Goal: Task Accomplishment & Management: Complete application form

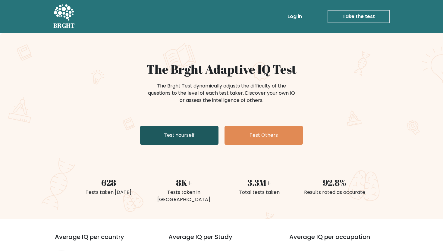
click at [186, 135] on link "Test Yourself" at bounding box center [179, 135] width 78 height 19
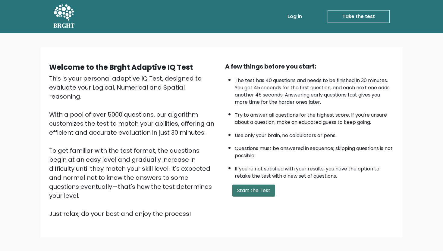
click at [246, 188] on button "Start the Test" at bounding box center [253, 191] width 43 height 12
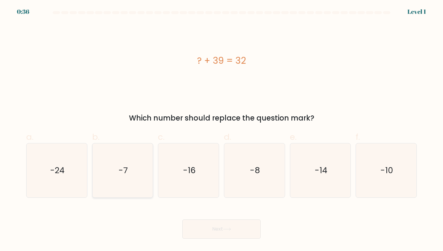
click at [144, 178] on icon "-7" at bounding box center [122, 171] width 54 height 54
click at [221, 130] on input "b. -7" at bounding box center [221, 128] width 0 height 4
radio input "true"
click at [216, 224] on button "Next" at bounding box center [221, 229] width 78 height 19
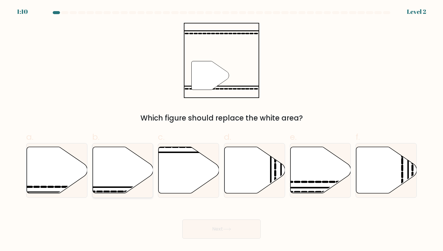
click at [123, 174] on icon at bounding box center [122, 170] width 61 height 46
click at [221, 130] on input "b." at bounding box center [221, 128] width 0 height 4
radio input "true"
click at [218, 229] on button "Next" at bounding box center [221, 229] width 78 height 19
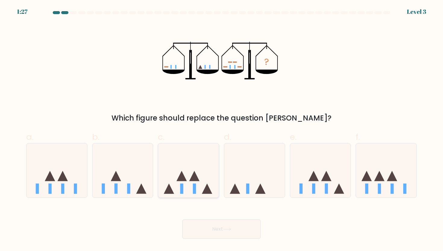
click at [195, 160] on icon at bounding box center [188, 171] width 61 height 50
click at [221, 130] on input "c." at bounding box center [221, 128] width 0 height 4
radio input "true"
click at [220, 236] on button "Next" at bounding box center [221, 229] width 78 height 19
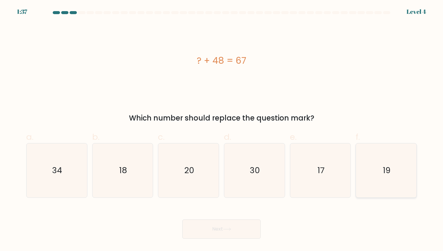
click at [391, 174] on icon "19" at bounding box center [386, 171] width 54 height 54
click at [222, 130] on input "f. 19" at bounding box center [221, 128] width 0 height 4
radio input "true"
click at [252, 224] on button "Next" at bounding box center [221, 229] width 78 height 19
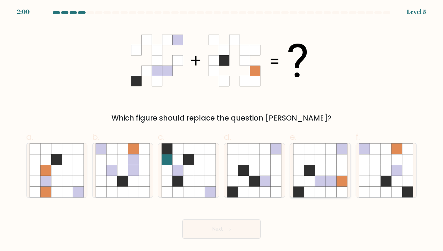
click at [331, 180] on icon at bounding box center [330, 181] width 11 height 11
click at [222, 130] on input "e." at bounding box center [221, 128] width 0 height 4
radio input "true"
click at [226, 228] on button "Next" at bounding box center [221, 229] width 78 height 19
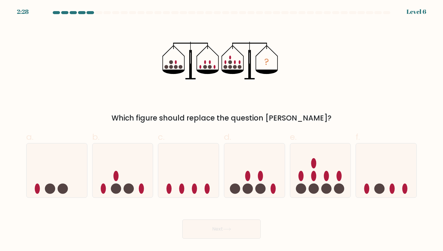
click at [235, 135] on label "d." at bounding box center [254, 164] width 61 height 67
click at [222, 130] on input "d." at bounding box center [221, 128] width 0 height 4
radio input "true"
click at [310, 188] on circle at bounding box center [313, 189] width 10 height 10
click at [222, 130] on input "e." at bounding box center [221, 128] width 0 height 4
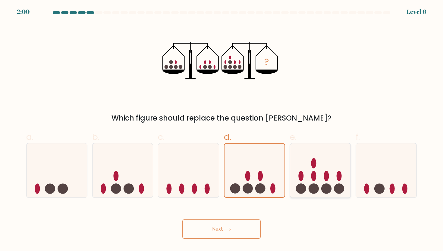
radio input "true"
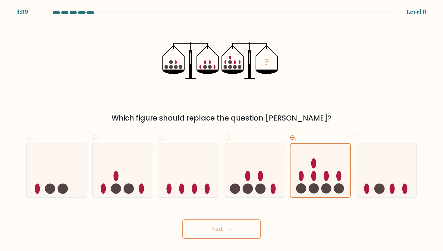
click at [235, 228] on button "Next" at bounding box center [221, 229] width 78 height 19
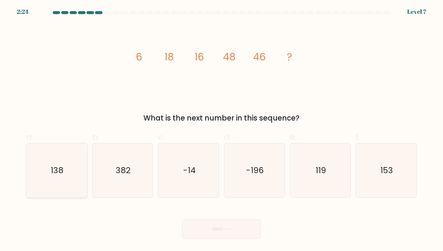
click at [66, 171] on icon "138" at bounding box center [57, 171] width 54 height 54
click at [221, 130] on input "a. 138" at bounding box center [221, 128] width 0 height 4
radio input "true"
click at [211, 234] on button "Next" at bounding box center [221, 229] width 78 height 19
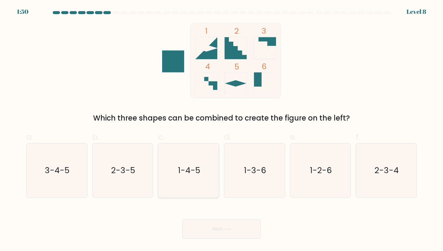
click at [197, 163] on icon "1-4-5" at bounding box center [188, 171] width 54 height 54
click at [221, 130] on input "c. 1-4-5" at bounding box center [221, 128] width 0 height 4
radio input "true"
click at [223, 226] on button "Next" at bounding box center [221, 229] width 78 height 19
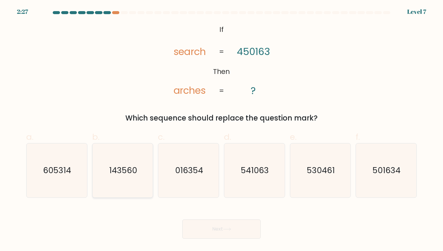
click at [142, 169] on icon "143560" at bounding box center [122, 171] width 54 height 54
click at [221, 130] on input "b. 143560" at bounding box center [221, 128] width 0 height 4
radio input "true"
click at [216, 229] on button "Next" at bounding box center [221, 229] width 78 height 19
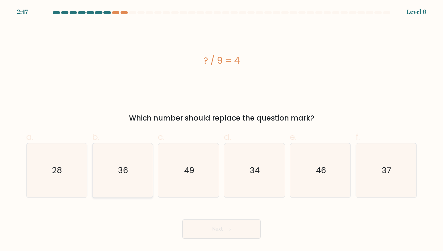
click at [126, 171] on text "36" at bounding box center [123, 170] width 10 height 11
click at [221, 130] on input "b. 36" at bounding box center [221, 128] width 0 height 4
radio input "true"
click at [201, 231] on button "Next" at bounding box center [221, 229] width 78 height 19
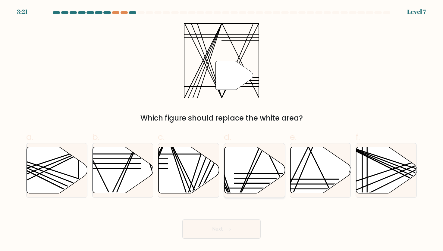
click at [260, 181] on icon at bounding box center [254, 170] width 61 height 46
click at [222, 130] on input "d." at bounding box center [221, 128] width 0 height 4
radio input "true"
click at [222, 227] on button "Next" at bounding box center [221, 229] width 78 height 19
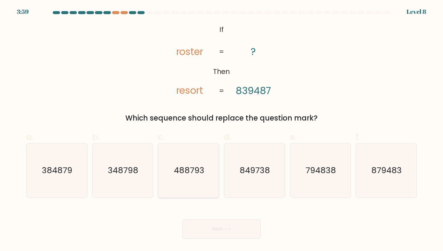
click at [195, 176] on icon "488793" at bounding box center [188, 171] width 54 height 54
click at [221, 130] on input "c. 488793" at bounding box center [221, 128] width 0 height 4
radio input "true"
click at [211, 221] on button "Next" at bounding box center [221, 229] width 78 height 19
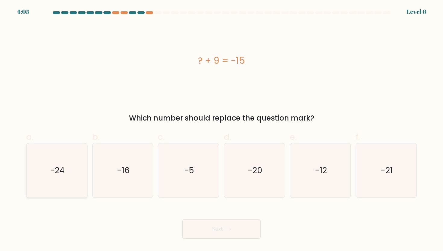
click at [81, 175] on icon "-24" at bounding box center [57, 171] width 54 height 54
click at [221, 130] on input "a. -24" at bounding box center [221, 128] width 0 height 4
radio input "true"
click at [216, 232] on button "Next" at bounding box center [221, 229] width 78 height 19
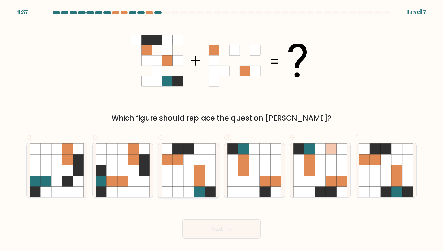
click at [183, 166] on icon at bounding box center [188, 170] width 11 height 11
click at [221, 130] on input "c." at bounding box center [221, 128] width 0 height 4
radio input "true"
click at [233, 227] on button "Next" at bounding box center [221, 229] width 78 height 19
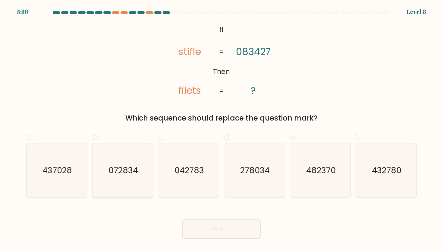
click at [110, 158] on icon "072834" at bounding box center [122, 171] width 54 height 54
click at [221, 130] on input "b. 072834" at bounding box center [221, 128] width 0 height 4
radio input "true"
click at [211, 226] on button "Next" at bounding box center [221, 229] width 78 height 19
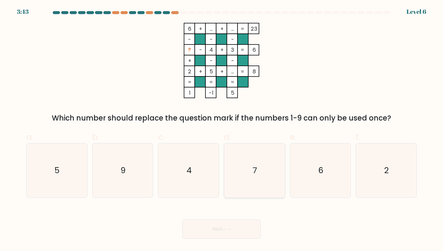
click at [257, 170] on icon "7" at bounding box center [254, 171] width 54 height 54
click at [222, 130] on input "d. 7" at bounding box center [221, 128] width 0 height 4
radio input "true"
click at [198, 232] on button "Next" at bounding box center [221, 229] width 78 height 19
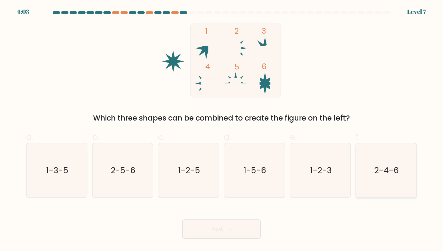
click at [385, 176] on text "2-4-6" at bounding box center [386, 170] width 24 height 11
click at [222, 130] on input "f. 2-4-6" at bounding box center [221, 128] width 0 height 4
radio input "true"
click at [222, 236] on button "Next" at bounding box center [221, 229] width 78 height 19
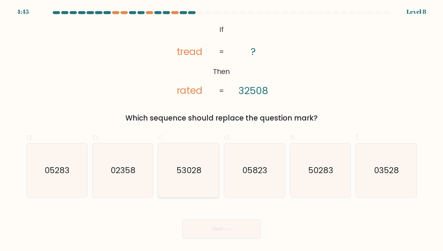
click at [200, 170] on text "53028" at bounding box center [188, 170] width 25 height 11
click at [221, 130] on input "c. 53028" at bounding box center [221, 128] width 0 height 4
radio input "true"
click at [204, 236] on button "Next" at bounding box center [221, 229] width 78 height 19
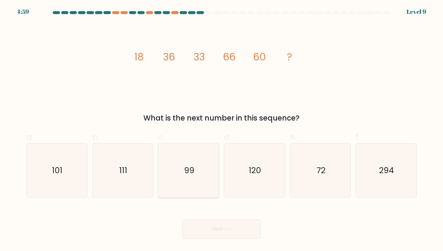
click at [188, 171] on text "99" at bounding box center [189, 170] width 10 height 11
click at [221, 130] on input "c. 99" at bounding box center [221, 128] width 0 height 4
radio input "true"
click at [208, 222] on button "Next" at bounding box center [221, 229] width 78 height 19
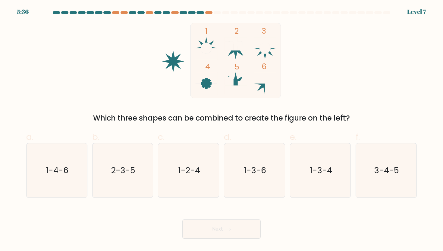
click at [206, 83] on icon at bounding box center [206, 84] width 22 height 22
click at [313, 166] on text "1-3-4" at bounding box center [321, 170] width 22 height 11
click at [222, 130] on input "e. 1-3-4" at bounding box center [221, 128] width 0 height 4
radio input "true"
click at [195, 231] on button "Next" at bounding box center [221, 229] width 78 height 19
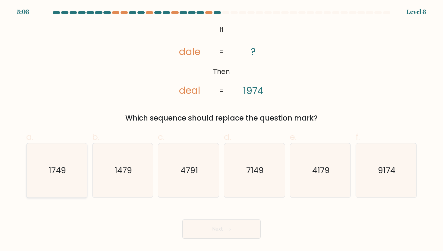
click at [55, 163] on icon "1749" at bounding box center [57, 171] width 54 height 54
click at [221, 130] on input "a. 1749" at bounding box center [221, 128] width 0 height 4
radio input "true"
click at [216, 224] on button "Next" at bounding box center [221, 229] width 78 height 19
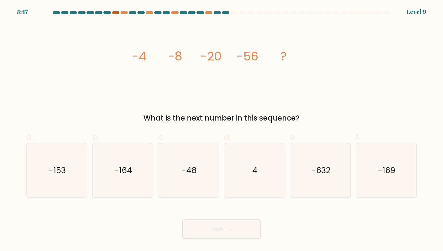
click at [115, 13] on div at bounding box center [115, 12] width 7 height 3
click at [213, 179] on icon "-48" at bounding box center [188, 171] width 54 height 54
click at [221, 130] on input "c. -48" at bounding box center [221, 128] width 0 height 4
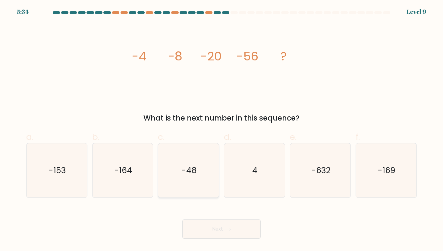
radio input "true"
click at [220, 229] on button "Next" at bounding box center [221, 229] width 78 height 19
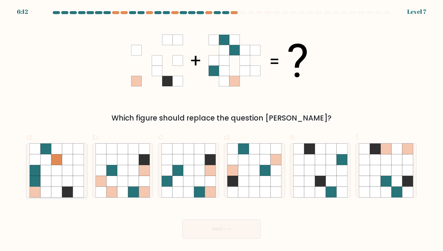
click at [46, 183] on icon at bounding box center [45, 181] width 11 height 11
click at [221, 130] on input "a." at bounding box center [221, 128] width 0 height 4
radio input "true"
click at [101, 194] on icon at bounding box center [100, 192] width 11 height 11
click at [221, 130] on input "b." at bounding box center [221, 128] width 0 height 4
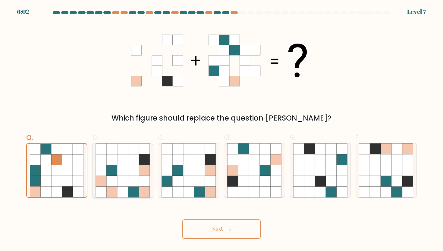
radio input "true"
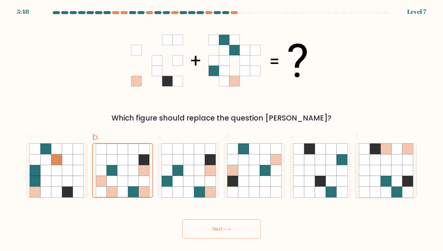
click at [392, 164] on icon at bounding box center [396, 159] width 11 height 11
click at [222, 130] on input "f." at bounding box center [221, 128] width 0 height 4
radio input "true"
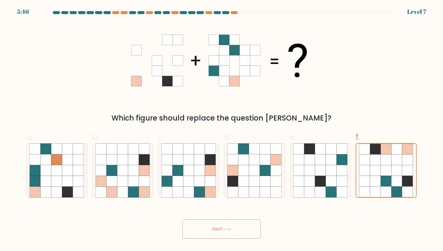
click at [247, 233] on button "Next" at bounding box center [221, 229] width 78 height 19
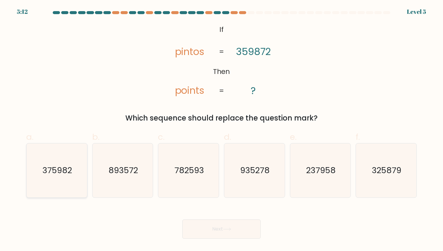
click at [64, 180] on icon "375982" at bounding box center [57, 171] width 54 height 54
click at [221, 130] on input "a. 375982" at bounding box center [221, 128] width 0 height 4
radio input "true"
click at [199, 232] on button "Next" at bounding box center [221, 229] width 78 height 19
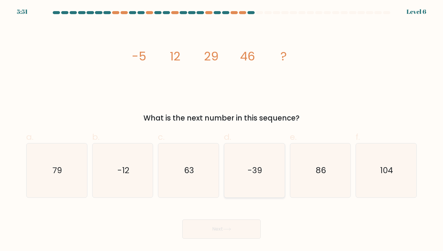
click at [278, 154] on icon "-39" at bounding box center [254, 171] width 54 height 54
click at [222, 130] on input "d. -39" at bounding box center [221, 128] width 0 height 4
radio input "true"
click at [235, 229] on button "Next" at bounding box center [221, 229] width 78 height 19
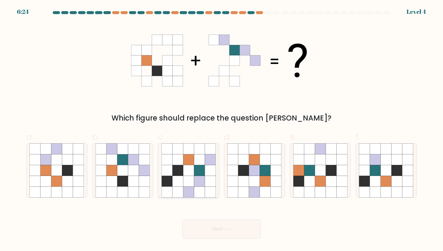
click at [198, 182] on icon at bounding box center [199, 181] width 11 height 11
click at [221, 130] on input "c." at bounding box center [221, 128] width 0 height 4
radio input "true"
click at [236, 234] on button "Next" at bounding box center [221, 229] width 78 height 19
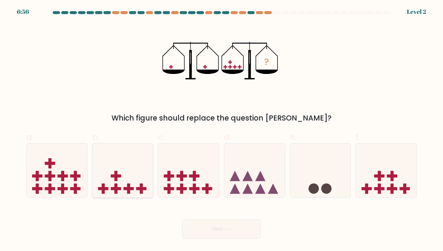
click at [141, 184] on rect at bounding box center [141, 189] width 3 height 10
click at [221, 130] on input "b." at bounding box center [221, 128] width 0 height 4
radio input "true"
click at [205, 226] on button "Next" at bounding box center [221, 229] width 78 height 19
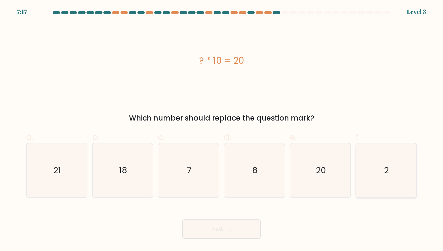
click at [396, 179] on icon "2" at bounding box center [386, 171] width 54 height 54
click at [222, 130] on input "f. 2" at bounding box center [221, 128] width 0 height 4
radio input "true"
click at [210, 242] on body "7:16 Level 3 a." at bounding box center [221, 125] width 443 height 251
click at [216, 231] on button "Next" at bounding box center [221, 229] width 78 height 19
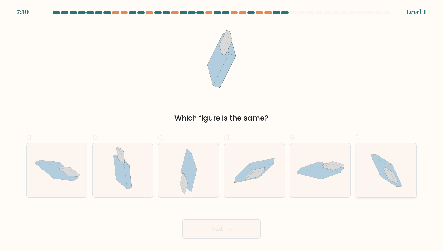
click at [369, 175] on icon at bounding box center [386, 171] width 48 height 54
click at [222, 130] on input "f." at bounding box center [221, 128] width 0 height 4
radio input "true"
click at [223, 225] on button "Next" at bounding box center [221, 229] width 78 height 19
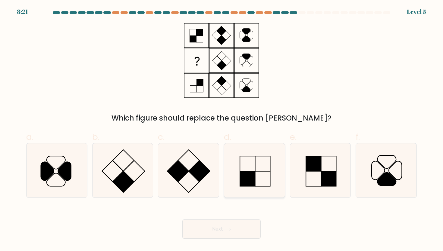
click at [258, 169] on icon at bounding box center [254, 171] width 54 height 54
click at [222, 130] on input "d." at bounding box center [221, 128] width 0 height 4
radio input "true"
click at [216, 229] on button "Next" at bounding box center [221, 229] width 78 height 19
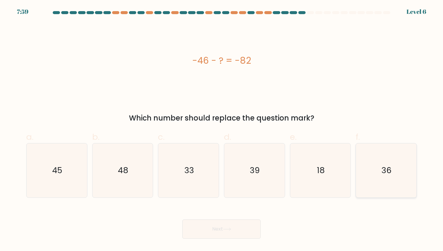
click at [410, 172] on icon "36" at bounding box center [386, 171] width 54 height 54
click at [222, 130] on input "f. 36" at bounding box center [221, 128] width 0 height 4
radio input "true"
click at [229, 237] on button "Next" at bounding box center [221, 229] width 78 height 19
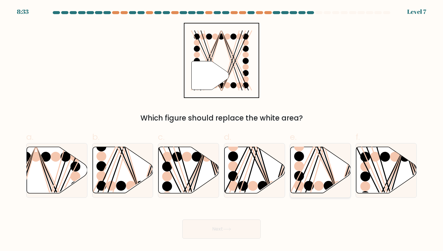
click at [311, 186] on ellipse at bounding box center [308, 186] width 10 height 10
click at [222, 130] on input "e." at bounding box center [221, 128] width 0 height 4
radio input "true"
click at [228, 228] on icon at bounding box center [227, 229] width 8 height 3
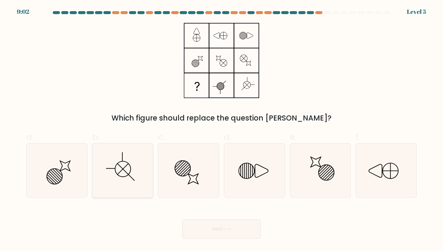
click at [135, 159] on icon at bounding box center [122, 171] width 54 height 54
click at [221, 130] on input "b." at bounding box center [221, 128] width 0 height 4
radio input "true"
click at [202, 230] on button "Next" at bounding box center [221, 229] width 78 height 19
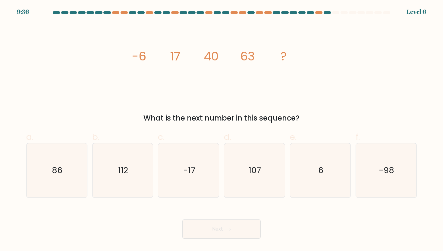
click at [219, 183] on div "c. -17" at bounding box center [188, 164] width 66 height 67
click at [198, 184] on icon "-17" at bounding box center [188, 171] width 54 height 54
click at [221, 130] on input "c. -17" at bounding box center [221, 128] width 0 height 4
radio input "true"
click at [227, 233] on button "Next" at bounding box center [221, 229] width 78 height 19
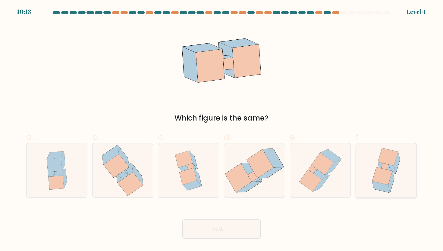
click at [375, 170] on icon at bounding box center [386, 171] width 42 height 54
click at [222, 130] on input "f." at bounding box center [221, 128] width 0 height 4
radio input "true"
click at [245, 235] on button "Next" at bounding box center [221, 229] width 78 height 19
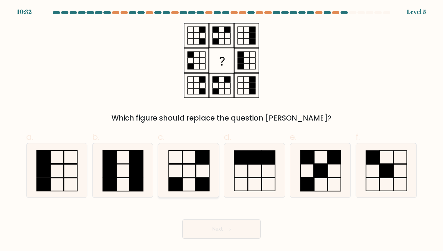
click at [191, 169] on icon at bounding box center [188, 171] width 54 height 54
click at [221, 130] on input "c." at bounding box center [221, 128] width 0 height 4
radio input "true"
click at [219, 231] on button "Next" at bounding box center [221, 229] width 78 height 19
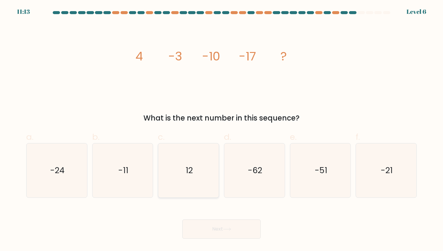
click at [177, 168] on icon "12" at bounding box center [188, 171] width 54 height 54
click at [221, 130] on input "c. 12" at bounding box center [221, 128] width 0 height 4
radio input "true"
click at [221, 227] on button "Next" at bounding box center [221, 229] width 78 height 19
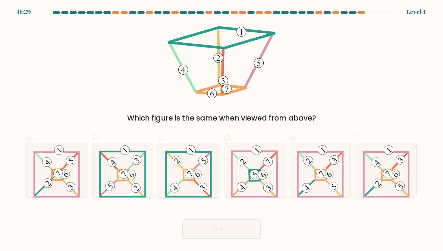
click at [182, 178] on icon at bounding box center [188, 171] width 47 height 54
click at [221, 130] on input "c." at bounding box center [221, 128] width 0 height 4
radio input "true"
click at [200, 232] on button "Next" at bounding box center [221, 229] width 78 height 19
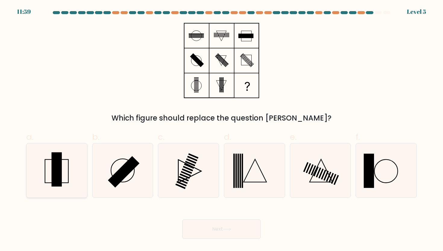
click at [61, 166] on rect at bounding box center [56, 169] width 10 height 34
click at [221, 130] on input "a." at bounding box center [221, 128] width 0 height 4
radio input "true"
click at [199, 227] on button "Next" at bounding box center [221, 229] width 78 height 19
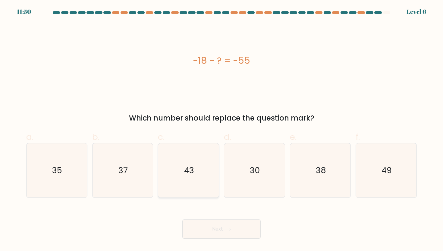
click at [177, 162] on icon "43" at bounding box center [188, 171] width 54 height 54
click at [221, 130] on input "c. 43" at bounding box center [221, 128] width 0 height 4
radio input "true"
click at [213, 226] on button "Next" at bounding box center [221, 229] width 78 height 19
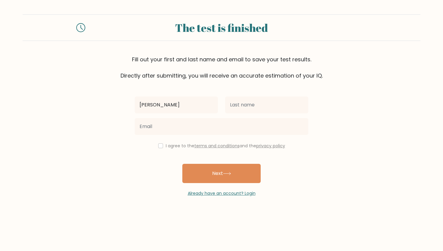
type input "[PERSON_NAME]"
click at [252, 110] on input "text" at bounding box center [266, 105] width 83 height 17
type input "vvv"
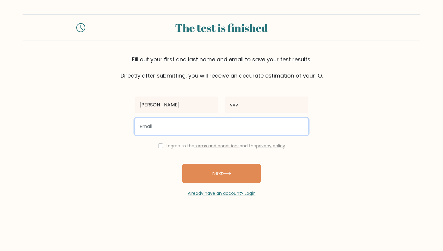
click at [217, 127] on input "email" at bounding box center [221, 126] width 173 height 17
type input "kenzula1503@gmail.com"
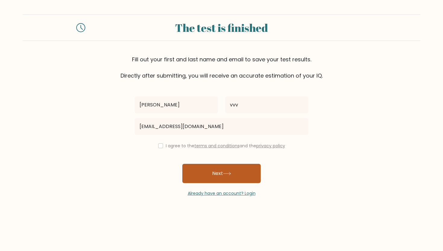
click at [207, 173] on button "Next" at bounding box center [221, 173] width 78 height 19
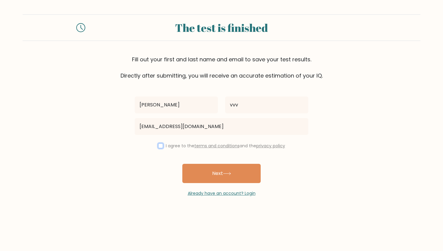
click at [158, 148] on input "checkbox" at bounding box center [160, 146] width 5 height 5
checkbox input "true"
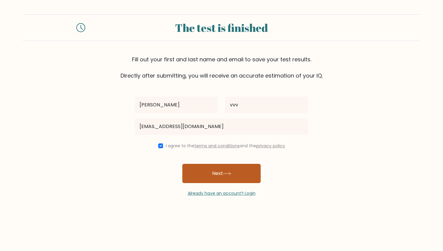
click at [205, 172] on button "Next" at bounding box center [221, 173] width 78 height 19
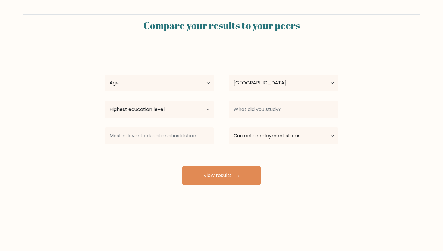
select select "AE"
click at [184, 82] on select "Age Under 18 years old 18-24 years old 25-34 years old 35-44 years old 45-54 ye…" at bounding box center [159, 83] width 110 height 17
click at [104, 75] on select "Age Under 18 years old 18-24 years old 25-34 years old 35-44 years old 45-54 ye…" at bounding box center [159, 83] width 110 height 17
click at [181, 89] on select "Age Under 18 years old 18-24 years old 25-34 years old 35-44 years old 45-54 ye…" at bounding box center [159, 83] width 110 height 17
select select "25_34"
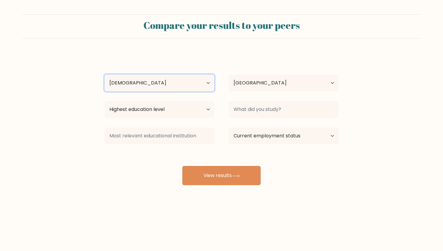
click at [104, 75] on select "Age Under 18 years old 18-24 years old 25-34 years old 35-44 years old 45-54 ye…" at bounding box center [159, 83] width 110 height 17
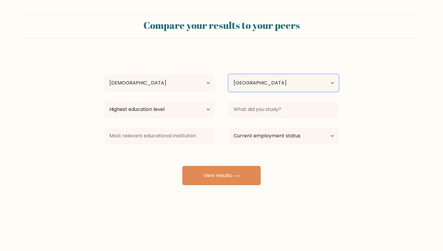
click at [249, 81] on select "Country Afghanistan Albania Algeria American Samoa Andorra Angola Anguilla Anta…" at bounding box center [284, 83] width 110 height 17
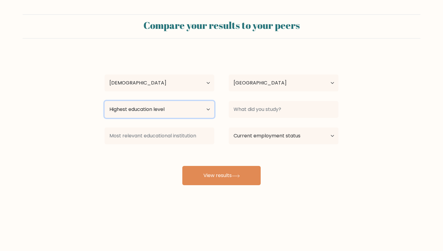
click at [192, 107] on select "Highest education level No schooling Primary Lower Secondary Upper Secondary Oc…" at bounding box center [159, 109] width 110 height 17
select select "bachelors_degree"
click at [104, 101] on select "Highest education level No schooling Primary Lower Secondary Upper Secondary Oc…" at bounding box center [159, 109] width 110 height 17
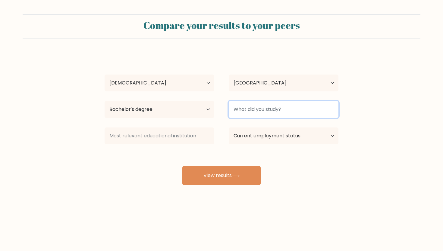
click at [255, 112] on input at bounding box center [284, 109] width 110 height 17
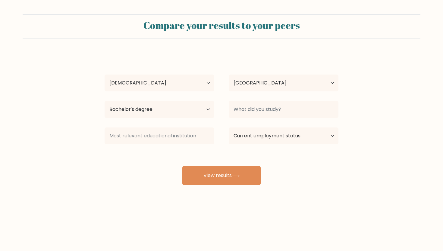
click at [215, 139] on div at bounding box center [159, 136] width 124 height 22
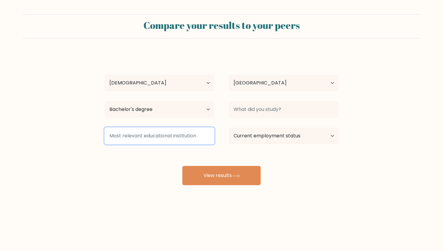
click at [198, 139] on input at bounding box center [159, 136] width 110 height 17
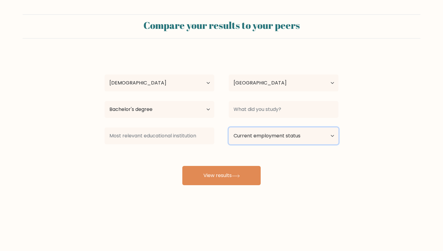
click at [247, 130] on select "Current employment status Employed Student Retired Other / prefer not to answer" at bounding box center [284, 136] width 110 height 17
select select "employed"
click at [229, 128] on select "Current employment status Employed Student Retired Other / prefer not to answer" at bounding box center [284, 136] width 110 height 17
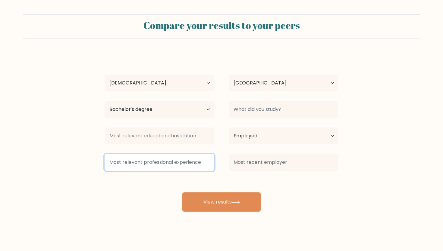
click at [203, 168] on input at bounding box center [159, 162] width 110 height 17
type input "b"
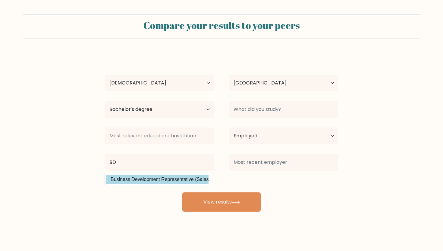
click at [182, 180] on option "Business Development Representative (Sales and Marketing)" at bounding box center [157, 180] width 102 height 10
type input "Business Development Representative"
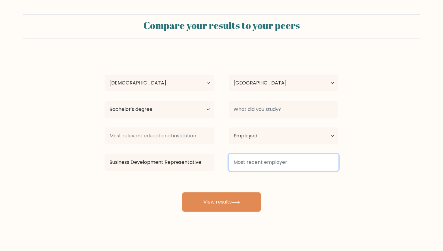
click at [263, 161] on input at bounding box center [284, 162] width 110 height 17
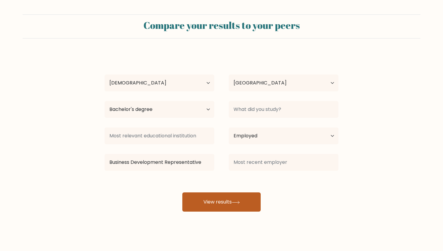
click at [235, 200] on button "View results" at bounding box center [221, 202] width 78 height 19
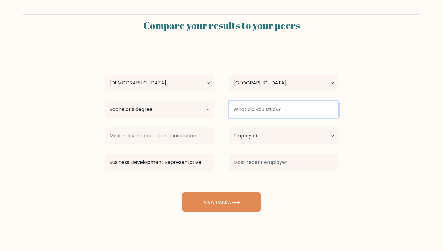
click at [236, 114] on input at bounding box center [284, 109] width 110 height 17
click at [241, 112] on input at bounding box center [284, 109] width 110 height 17
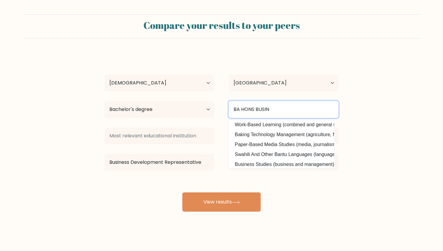
scroll to position [54, 0]
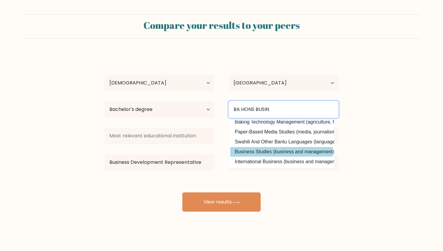
type input "BA HONS BUSIN"
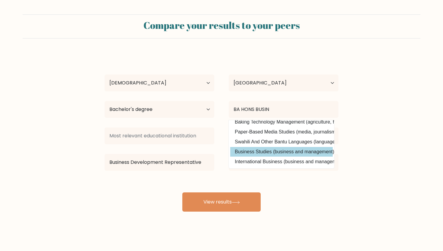
click at [277, 152] on div "abdulo vvv Age Under 18 years old 18-24 years old 25-34 years old 35-44 years o…" at bounding box center [221, 132] width 241 height 159
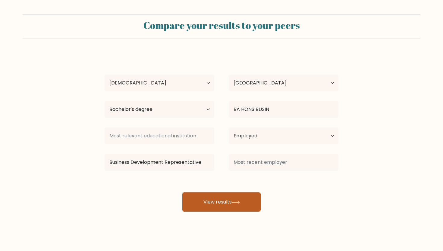
click at [237, 199] on button "View results" at bounding box center [221, 202] width 78 height 19
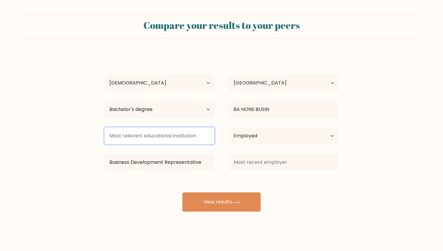
click at [161, 137] on input at bounding box center [159, 136] width 110 height 17
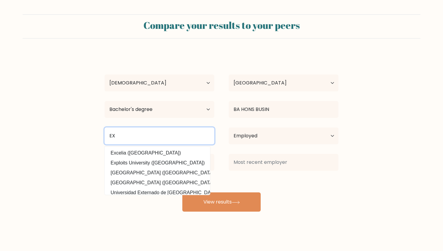
type input "E"
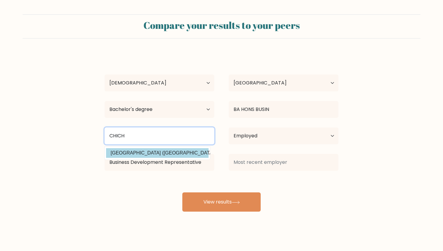
type input "CHICH"
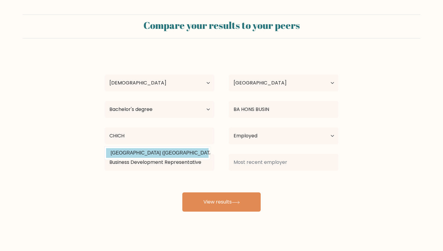
click at [155, 154] on div "abdulo vvv Age Under 18 years old 18-24 years old 25-34 years old 35-44 years o…" at bounding box center [221, 132] width 241 height 159
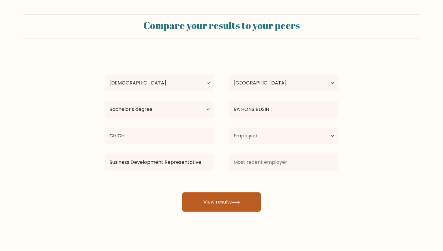
click at [231, 205] on button "View results" at bounding box center [221, 202] width 78 height 19
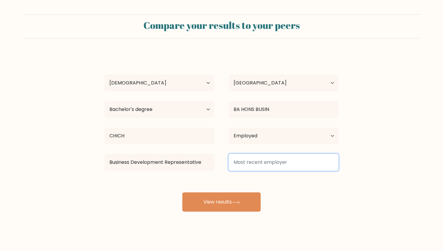
click at [273, 155] on input at bounding box center [284, 162] width 110 height 17
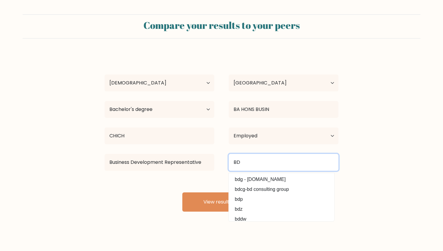
type input "B"
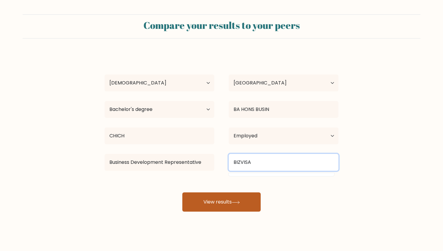
type input "BIZVISA"
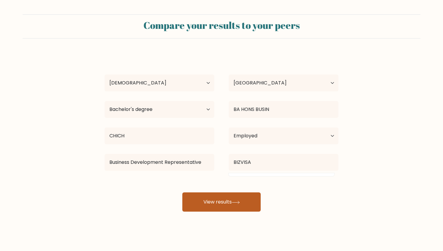
click at [230, 199] on button "View results" at bounding box center [221, 202] width 78 height 19
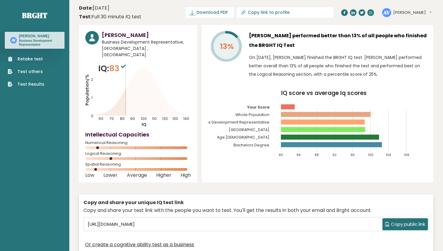
click at [118, 101] on icon at bounding box center [118, 108] width 0 height 15
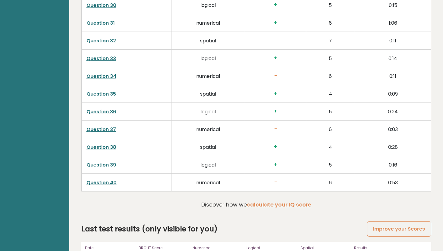
scroll to position [1515, 0]
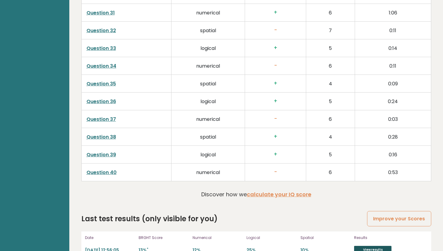
click at [366, 246] on link "View results" at bounding box center [372, 250] width 37 height 8
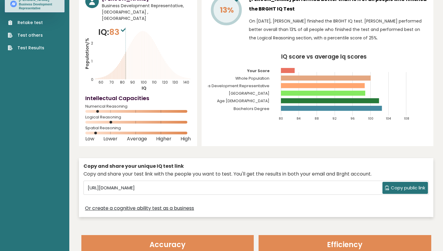
scroll to position [0, 0]
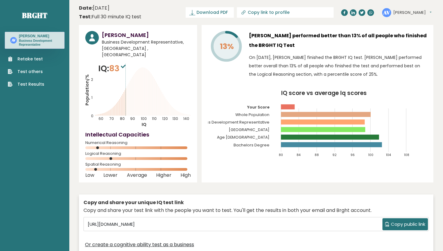
click at [38, 61] on link "Retake test" at bounding box center [26, 59] width 36 height 6
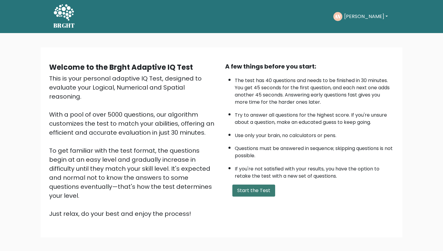
click at [243, 190] on button "Start the Test" at bounding box center [253, 191] width 43 height 12
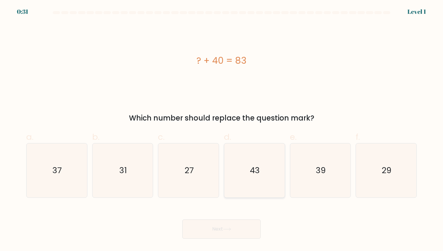
click at [269, 180] on icon "43" at bounding box center [254, 171] width 54 height 54
click at [222, 130] on input "d. 43" at bounding box center [221, 128] width 0 height 4
radio input "true"
drag, startPoint x: 198, startPoint y: 245, endPoint x: 198, endPoint y: 241, distance: 3.9
click at [198, 244] on body "0:31 Level 1 a." at bounding box center [221, 125] width 443 height 251
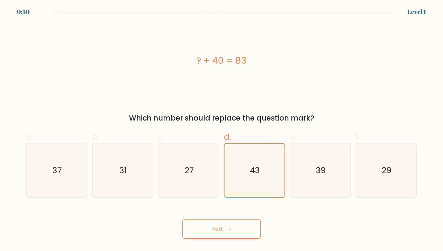
click at [198, 241] on body "0:30 Level 1 a." at bounding box center [221, 125] width 443 height 251
click at [208, 228] on button "Next" at bounding box center [221, 229] width 78 height 19
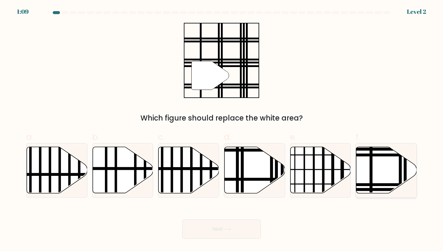
click at [367, 178] on icon at bounding box center [386, 170] width 61 height 46
click at [222, 130] on input "f." at bounding box center [221, 128] width 0 height 4
radio input "true"
click at [210, 227] on button "Next" at bounding box center [221, 229] width 78 height 19
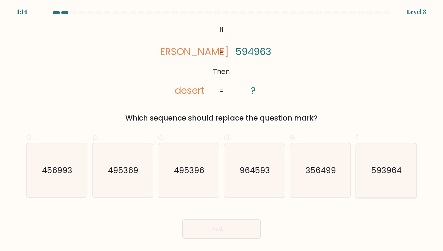
click at [387, 176] on icon "593964" at bounding box center [386, 171] width 54 height 54
click at [222, 130] on input "f. 593964" at bounding box center [221, 128] width 0 height 4
radio input "true"
click at [229, 235] on button "Next" at bounding box center [221, 229] width 78 height 19
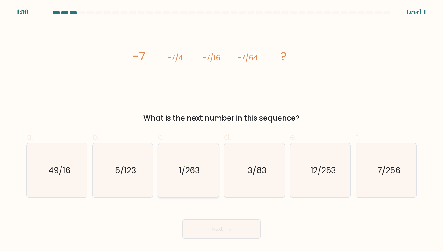
click at [167, 163] on icon "1/263" at bounding box center [188, 171] width 54 height 54
click at [221, 130] on input "c. 1/263" at bounding box center [221, 128] width 0 height 4
radio input "true"
click at [131, 177] on icon "-5/123" at bounding box center [122, 171] width 54 height 54
click at [221, 130] on input "b. -5/123" at bounding box center [221, 128] width 0 height 4
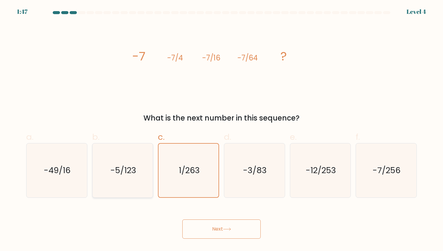
radio input "true"
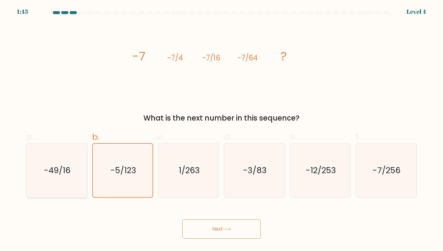
click at [66, 172] on text "-49/16" at bounding box center [57, 170] width 27 height 11
click at [221, 130] on input "a. -49/16" at bounding box center [221, 128] width 0 height 4
radio input "true"
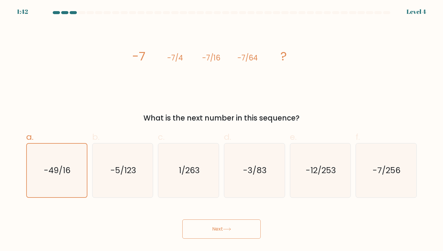
click at [213, 231] on button "Next" at bounding box center [221, 229] width 78 height 19
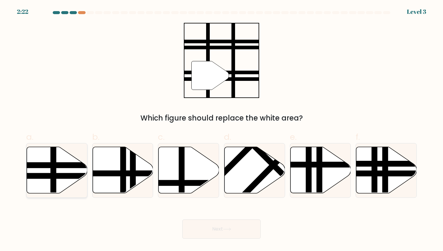
click at [53, 176] on line at bounding box center [75, 176] width 122 height 0
click at [221, 130] on input "a." at bounding box center [221, 128] width 0 height 4
radio input "true"
click at [226, 232] on button "Next" at bounding box center [221, 229] width 78 height 19
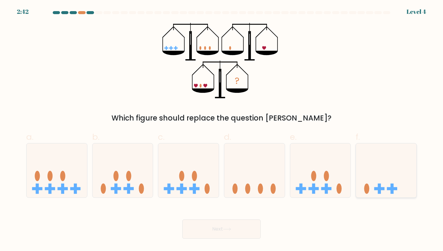
click at [385, 176] on icon at bounding box center [386, 171] width 61 height 50
click at [222, 130] on input "f." at bounding box center [221, 128] width 0 height 4
radio input "true"
click at [224, 225] on button "Next" at bounding box center [221, 229] width 78 height 19
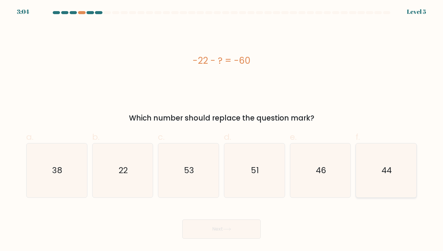
click at [378, 177] on icon "44" at bounding box center [386, 171] width 54 height 54
click at [222, 130] on input "f. 44" at bounding box center [221, 128] width 0 height 4
radio input "true"
click at [205, 236] on button "Next" at bounding box center [221, 229] width 78 height 19
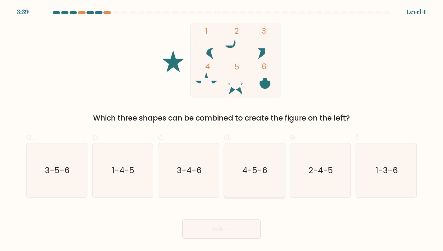
click at [250, 180] on icon "4-5-6" at bounding box center [254, 171] width 54 height 54
click at [222, 130] on input "d. 4-5-6" at bounding box center [221, 128] width 0 height 4
radio input "true"
click at [224, 226] on button "Next" at bounding box center [221, 229] width 78 height 19
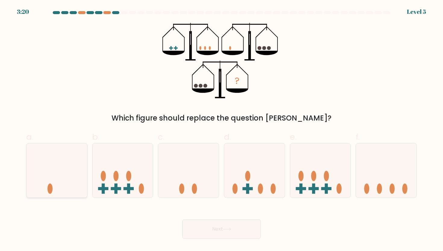
click at [65, 193] on icon at bounding box center [56, 171] width 61 height 50
click at [221, 130] on input "a." at bounding box center [221, 128] width 0 height 4
radio input "true"
click at [226, 232] on button "Next" at bounding box center [221, 229] width 78 height 19
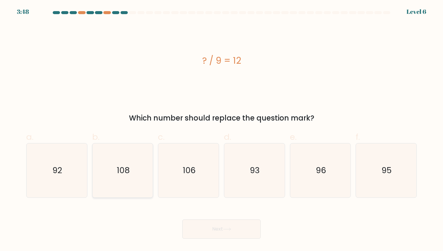
click at [110, 160] on icon "108" at bounding box center [122, 171] width 54 height 54
click at [221, 130] on input "b. 108" at bounding box center [221, 128] width 0 height 4
radio input "true"
click at [210, 224] on button "Next" at bounding box center [221, 229] width 78 height 19
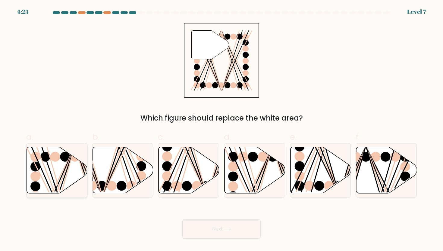
click at [37, 174] on ellipse at bounding box center [35, 177] width 10 height 10
click at [221, 130] on input "a." at bounding box center [221, 128] width 0 height 4
radio input "true"
click at [207, 224] on button "Next" at bounding box center [221, 229] width 78 height 19
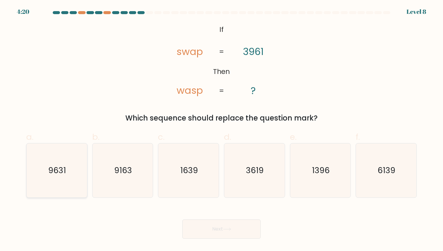
click at [47, 166] on icon "9631" at bounding box center [57, 171] width 54 height 54
click at [221, 130] on input "a. 9631" at bounding box center [221, 128] width 0 height 4
radio input "true"
click at [232, 225] on button "Next" at bounding box center [221, 229] width 78 height 19
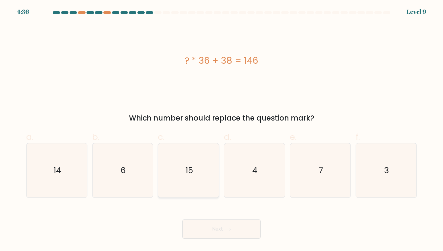
click at [189, 168] on text "15" at bounding box center [189, 170] width 8 height 11
click at [221, 130] on input "c. 15" at bounding box center [221, 128] width 0 height 4
radio input "true"
click at [210, 229] on button "Next" at bounding box center [221, 229] width 78 height 19
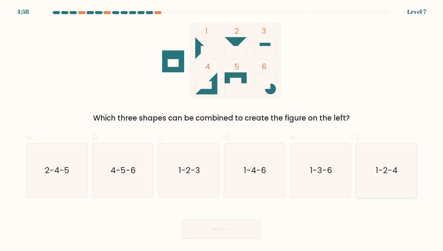
click at [382, 158] on icon "1-2-4" at bounding box center [386, 171] width 54 height 54
click at [222, 130] on input "f. 1-2-4" at bounding box center [221, 128] width 0 height 4
radio input "true"
click at [230, 227] on button "Next" at bounding box center [221, 229] width 78 height 19
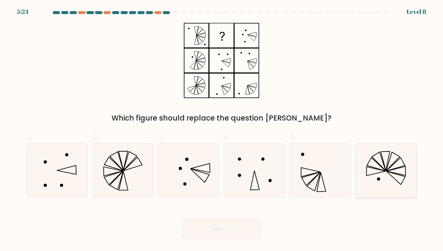
click at [384, 172] on icon at bounding box center [386, 171] width 54 height 54
click at [222, 130] on input "f." at bounding box center [221, 128] width 0 height 4
radio input "true"
click at [226, 229] on icon at bounding box center [227, 229] width 8 height 3
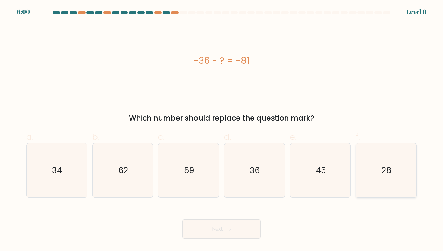
click at [375, 180] on icon "28" at bounding box center [386, 171] width 54 height 54
click at [222, 130] on input "f. 28" at bounding box center [221, 128] width 0 height 4
radio input "true"
click at [195, 229] on button "Next" at bounding box center [221, 229] width 78 height 19
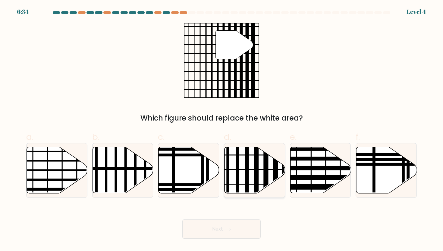
click at [258, 176] on icon at bounding box center [254, 170] width 61 height 46
click at [222, 130] on input "d." at bounding box center [221, 128] width 0 height 4
radio input "true"
click at [235, 229] on button "Next" at bounding box center [221, 229] width 78 height 19
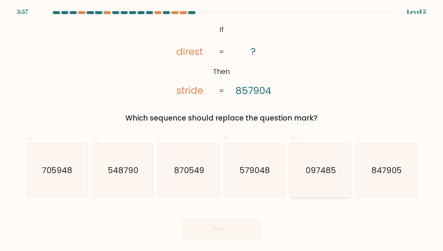
click at [319, 181] on icon "097485" at bounding box center [320, 171] width 54 height 54
click at [222, 130] on input "e. 097485" at bounding box center [221, 128] width 0 height 4
radio input "true"
click at [206, 233] on button "Next" at bounding box center [221, 229] width 78 height 19
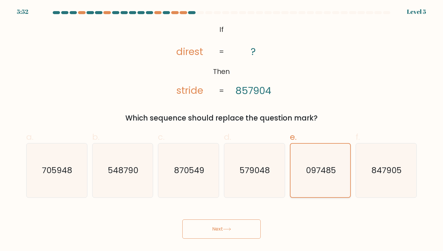
click at [310, 167] on text "097485" at bounding box center [321, 170] width 30 height 11
click at [222, 130] on input "e. 097485" at bounding box center [221, 128] width 0 height 4
click at [243, 227] on button "Next" at bounding box center [221, 229] width 78 height 19
click at [279, 173] on icon "579048" at bounding box center [254, 171] width 54 height 54
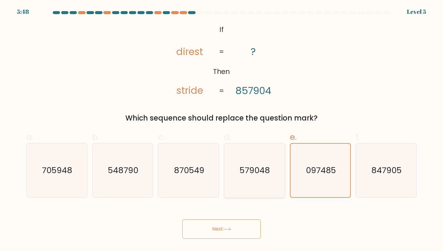
click at [222, 130] on input "d. 579048" at bounding box center [221, 128] width 0 height 4
radio input "true"
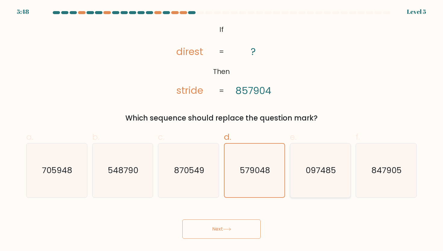
click at [298, 169] on icon "097485" at bounding box center [320, 171] width 54 height 54
click at [222, 130] on input "e. 097485" at bounding box center [221, 128] width 0 height 4
radio input "true"
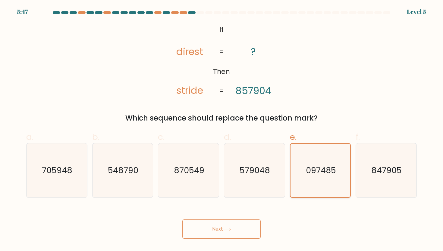
click at [298, 169] on icon "097485" at bounding box center [320, 171] width 54 height 54
click at [222, 130] on input "e. 097485" at bounding box center [221, 128] width 0 height 4
click at [350, 76] on div "@import url('https://fonts.googleapis.com/css?family=Abril+Fatface:400,100,100i…" at bounding box center [221, 73] width 397 height 101
click at [244, 92] on tspan "857904" at bounding box center [253, 91] width 36 height 14
click at [222, 229] on button "Next" at bounding box center [221, 229] width 78 height 19
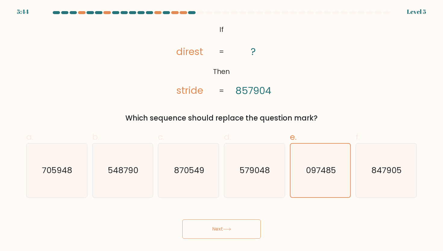
click at [222, 229] on button "Next" at bounding box center [221, 229] width 78 height 19
click at [234, 200] on form "If ?" at bounding box center [221, 125] width 443 height 228
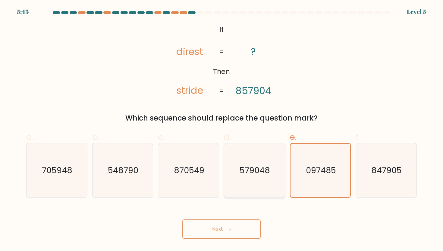
click at [248, 171] on text "579048" at bounding box center [255, 170] width 30 height 11
click at [222, 130] on input "d. 579048" at bounding box center [221, 128] width 0 height 4
radio input "true"
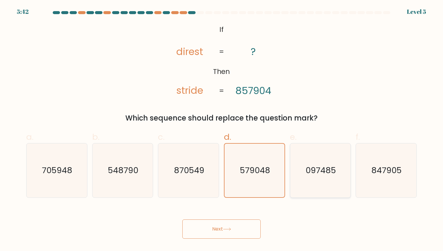
click at [294, 174] on icon "097485" at bounding box center [320, 171] width 54 height 54
click at [222, 130] on input "e. 097485" at bounding box center [221, 128] width 0 height 4
radio input "true"
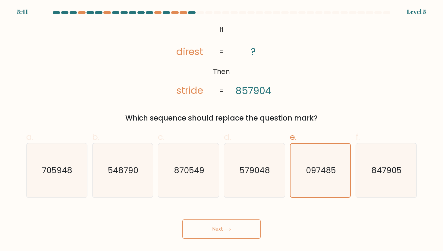
click at [219, 225] on button "Next" at bounding box center [221, 229] width 78 height 19
click at [215, 235] on button "Next" at bounding box center [221, 229] width 78 height 19
click at [238, 223] on button "Next" at bounding box center [221, 229] width 78 height 19
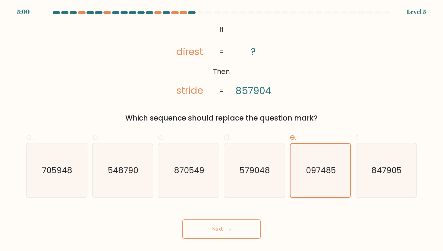
click at [296, 147] on icon "097485" at bounding box center [320, 171] width 54 height 54
click at [222, 130] on input "e. 097485" at bounding box center [221, 128] width 0 height 4
click at [229, 48] on icon "@import url('https://fonts.googleapis.com/css?family=Abril+Fatface:400,100,100i…" at bounding box center [221, 61] width 123 height 76
click at [251, 157] on icon "579048" at bounding box center [254, 171] width 54 height 54
click at [222, 130] on input "d. 579048" at bounding box center [221, 128] width 0 height 4
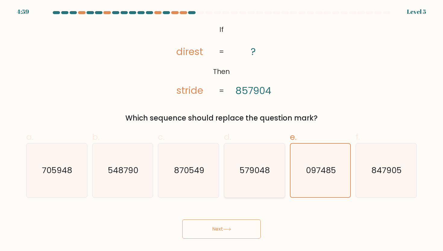
radio input "true"
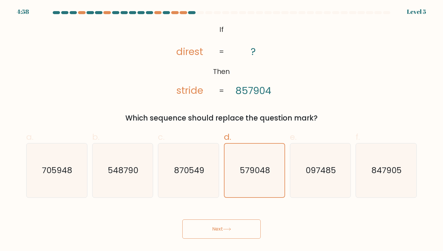
click at [219, 234] on button "Next" at bounding box center [221, 229] width 78 height 19
click at [166, 167] on icon "870549" at bounding box center [188, 171] width 54 height 54
click at [221, 130] on input "c. 870549" at bounding box center [221, 128] width 0 height 4
radio input "true"
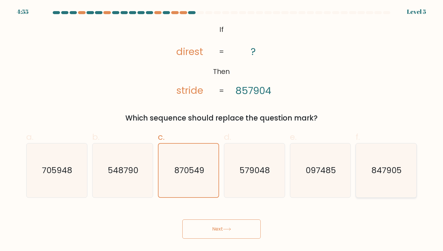
click at [364, 171] on icon "847905" at bounding box center [386, 171] width 54 height 54
click at [222, 130] on input "f. 847905" at bounding box center [221, 128] width 0 height 4
radio input "true"
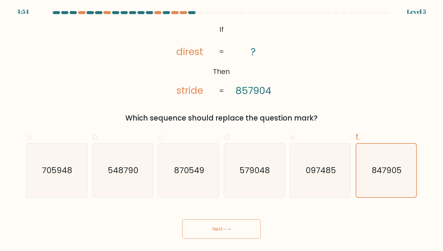
click at [244, 229] on button "Next" at bounding box center [221, 229] width 78 height 19
click at [133, 180] on icon "548790" at bounding box center [122, 171] width 54 height 54
click at [221, 130] on input "b. 548790" at bounding box center [221, 128] width 0 height 4
radio input "true"
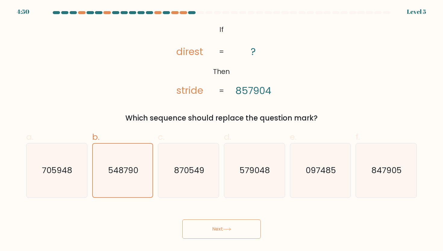
click at [226, 249] on body "4:50 Level 5 If" at bounding box center [221, 125] width 443 height 251
click at [216, 240] on body "4:50 Level 5 If" at bounding box center [221, 125] width 443 height 251
click at [214, 238] on button "Next" at bounding box center [221, 229] width 78 height 19
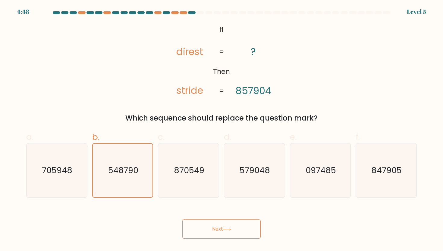
click at [205, 228] on button "Next" at bounding box center [221, 229] width 78 height 19
click at [61, 171] on text "705948" at bounding box center [57, 170] width 30 height 11
click at [221, 130] on input "a. 705948" at bounding box center [221, 128] width 0 height 4
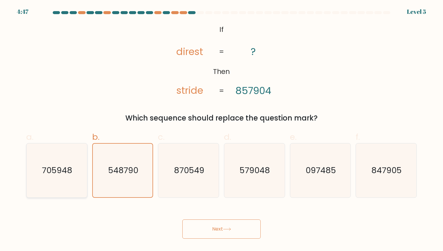
radio input "true"
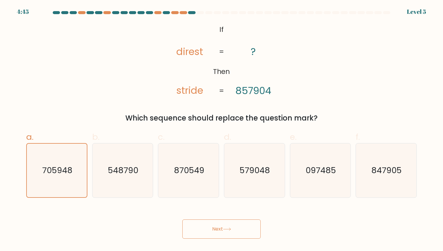
click at [212, 226] on button "Next" at bounding box center [221, 229] width 78 height 19
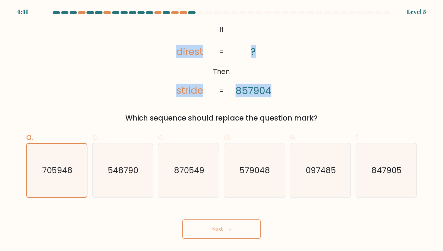
drag, startPoint x: 179, startPoint y: 54, endPoint x: 274, endPoint y: 81, distance: 99.1
click at [274, 81] on icon "@import url('https://fonts.googleapis.com/css?family=Abril+Fatface:400,100,100i…" at bounding box center [221, 61] width 123 height 76
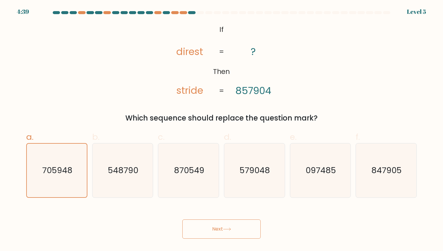
click at [198, 12] on div at bounding box center [199, 12] width 7 height 3
click at [183, 11] on div at bounding box center [182, 12] width 7 height 3
click at [206, 14] on div at bounding box center [208, 12] width 7 height 3
click at [201, 13] on div at bounding box center [199, 12] width 7 height 3
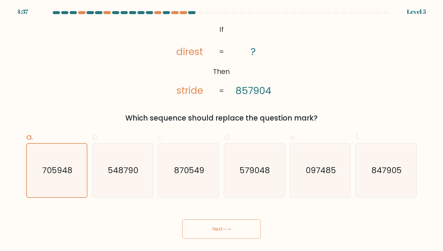
click at [201, 13] on div at bounding box center [199, 12] width 7 height 3
click at [316, 174] on text "097485" at bounding box center [320, 170] width 30 height 11
click at [222, 130] on input "e. 097485" at bounding box center [221, 128] width 0 height 4
radio input "true"
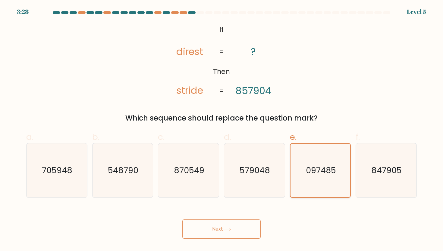
click at [297, 170] on icon "097485" at bounding box center [320, 171] width 54 height 54
click at [222, 130] on input "e. 097485" at bounding box center [221, 128] width 0 height 4
click at [226, 228] on button "Next" at bounding box center [221, 229] width 78 height 19
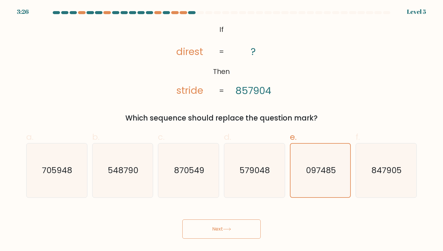
click at [226, 228] on button "Next" at bounding box center [221, 229] width 78 height 19
click at [225, 230] on icon at bounding box center [227, 229] width 8 height 3
click at [225, 231] on icon at bounding box center [227, 229] width 8 height 3
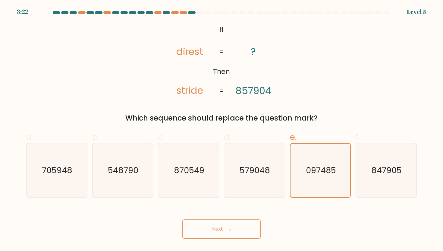
click at [225, 231] on icon at bounding box center [227, 229] width 8 height 3
click at [307, 168] on text "097485" at bounding box center [321, 170] width 30 height 11
click at [222, 130] on input "e. 097485" at bounding box center [221, 128] width 0 height 4
click at [233, 236] on button "Next" at bounding box center [221, 229] width 78 height 19
click at [233, 231] on button "Next" at bounding box center [221, 229] width 78 height 19
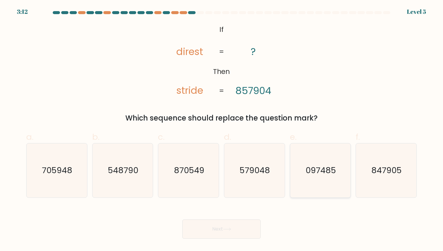
click at [322, 171] on text "097485" at bounding box center [320, 170] width 30 height 11
click at [222, 130] on input "e. 097485" at bounding box center [221, 128] width 0 height 4
radio input "true"
click at [236, 225] on button "Next" at bounding box center [221, 229] width 78 height 19
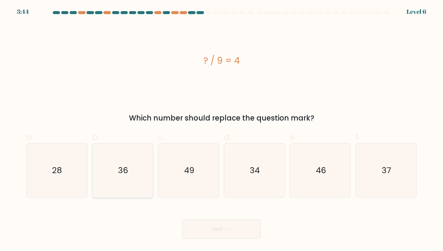
click at [131, 172] on icon "36" at bounding box center [122, 171] width 54 height 54
click at [221, 130] on input "b. 36" at bounding box center [221, 128] width 0 height 4
radio input "true"
click at [200, 227] on button "Next" at bounding box center [221, 229] width 78 height 19
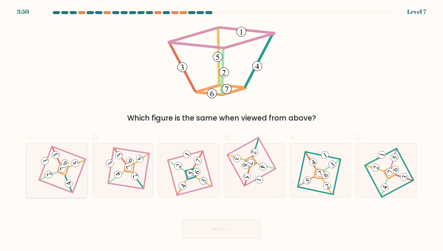
click at [58, 175] on icon at bounding box center [56, 170] width 37 height 43
click at [221, 130] on input "a." at bounding box center [221, 128] width 0 height 4
radio input "true"
click at [193, 235] on button "Next" at bounding box center [221, 229] width 78 height 19
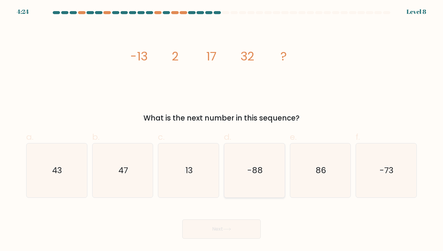
click at [273, 176] on icon "-88" at bounding box center [254, 171] width 54 height 54
click at [222, 130] on input "d. -88" at bounding box center [221, 128] width 0 height 4
radio input "true"
click at [395, 175] on icon "-73" at bounding box center [386, 171] width 54 height 54
click at [222, 130] on input "f. -73" at bounding box center [221, 128] width 0 height 4
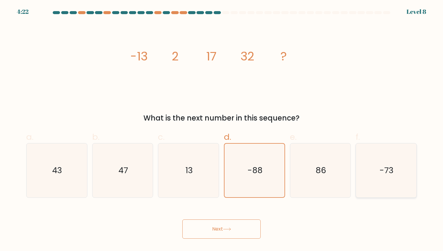
radio input "true"
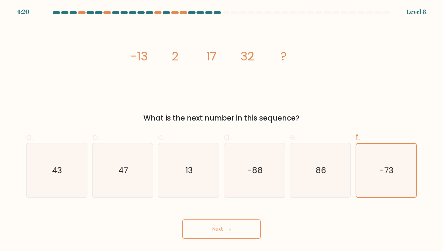
click at [249, 227] on button "Next" at bounding box center [221, 229] width 78 height 19
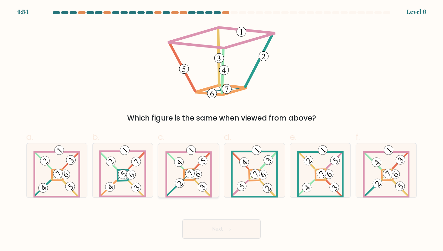
click at [195, 168] on 687 at bounding box center [202, 161] width 15 height 16
click at [221, 130] on input "c." at bounding box center [221, 128] width 0 height 4
radio input "true"
click at [231, 233] on button "Next" at bounding box center [221, 229] width 78 height 19
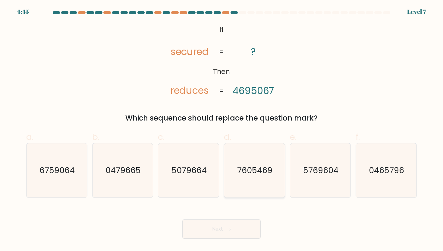
click at [262, 170] on text "7605469" at bounding box center [254, 170] width 35 height 11
click at [222, 130] on input "d. 7605469" at bounding box center [221, 128] width 0 height 4
radio input "true"
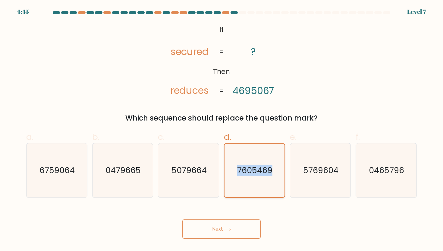
click at [262, 170] on text "7605469" at bounding box center [254, 170] width 35 height 11
click at [222, 130] on input "d. 7605469" at bounding box center [221, 128] width 0 height 4
click at [262, 170] on text "7605469" at bounding box center [254, 170] width 35 height 11
click at [222, 130] on input "d. 7605469" at bounding box center [221, 128] width 0 height 4
click at [227, 229] on icon at bounding box center [226, 229] width 7 height 3
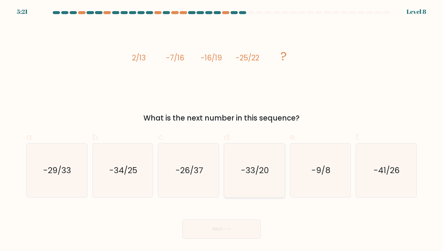
click at [241, 169] on text "-33/20" at bounding box center [255, 170] width 28 height 11
click at [222, 130] on input "d. -33/20" at bounding box center [221, 128] width 0 height 4
radio input "true"
click at [239, 232] on button "Next" at bounding box center [221, 229] width 78 height 19
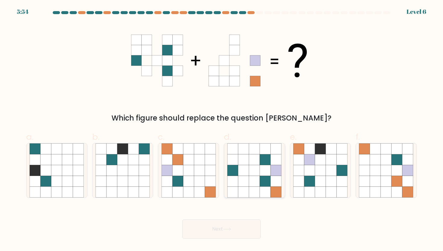
click at [268, 193] on icon at bounding box center [265, 192] width 11 height 11
click at [222, 130] on input "d." at bounding box center [221, 128] width 0 height 4
radio input "true"
click at [231, 225] on button "Next" at bounding box center [221, 229] width 78 height 19
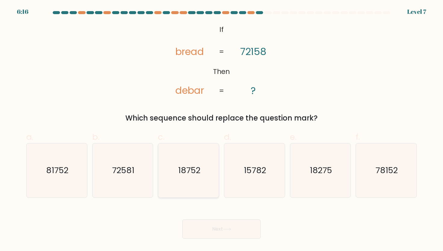
click at [197, 169] on text "18752" at bounding box center [189, 170] width 22 height 11
click at [221, 130] on input "c. 18752" at bounding box center [221, 128] width 0 height 4
radio input "true"
click at [229, 229] on icon at bounding box center [227, 229] width 8 height 3
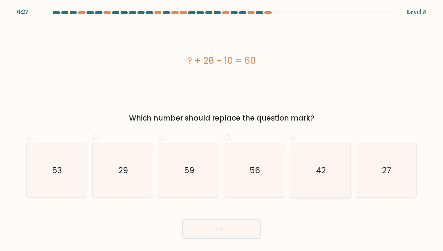
click at [316, 161] on icon "42" at bounding box center [320, 171] width 54 height 54
click at [222, 130] on input "e. 42" at bounding box center [221, 128] width 0 height 4
radio input "true"
click at [224, 228] on button "Next" at bounding box center [221, 229] width 78 height 19
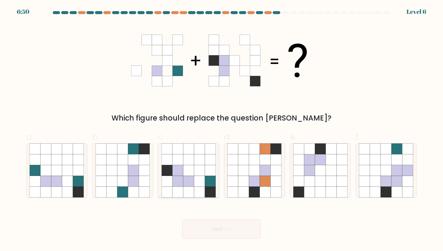
click at [196, 183] on icon at bounding box center [199, 181] width 11 height 11
click at [221, 130] on input "c." at bounding box center [221, 128] width 0 height 4
radio input "true"
click at [222, 232] on button "Next" at bounding box center [221, 229] width 78 height 19
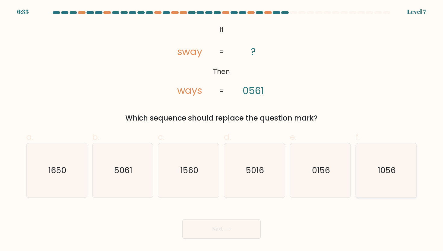
click at [370, 176] on icon "1056" at bounding box center [386, 171] width 54 height 54
click at [222, 130] on input "f. 1056" at bounding box center [221, 128] width 0 height 4
radio input "true"
click at [197, 222] on button "Next" at bounding box center [221, 229] width 78 height 19
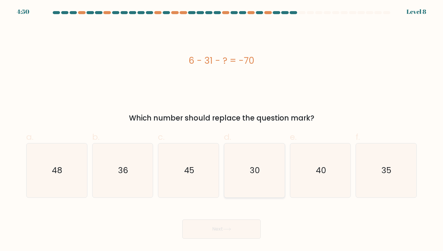
click at [250, 180] on icon "30" at bounding box center [254, 171] width 54 height 54
click at [222, 130] on input "d. 30" at bounding box center [221, 128] width 0 height 4
radio input "true"
click at [200, 244] on body "4:49 Level 8 a." at bounding box center [221, 125] width 443 height 251
click at [200, 238] on button "Next" at bounding box center [221, 229] width 78 height 19
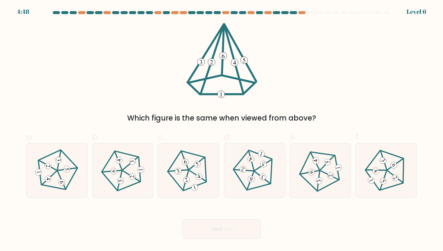
click at [212, 231] on button "Next" at bounding box center [221, 229] width 78 height 19
click at [56, 170] on 626 at bounding box center [48, 165] width 18 height 14
click at [221, 130] on input "a." at bounding box center [221, 128] width 0 height 4
radio input "true"
click at [194, 234] on button "Next" at bounding box center [221, 229] width 78 height 19
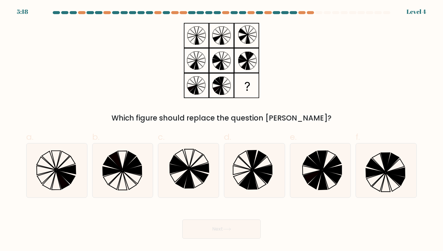
click at [214, 229] on button "Next" at bounding box center [221, 229] width 78 height 19
click at [332, 166] on icon at bounding box center [331, 163] width 18 height 14
click at [222, 130] on input "e." at bounding box center [221, 128] width 0 height 4
radio input "true"
click at [245, 220] on button "Next" at bounding box center [221, 229] width 78 height 19
